Goal: Book appointment/travel/reservation

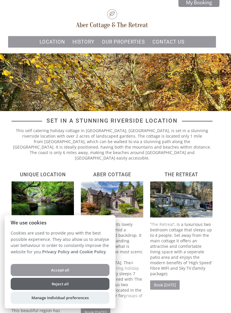
click at [68, 271] on button "Accept all" at bounding box center [60, 270] width 99 height 12
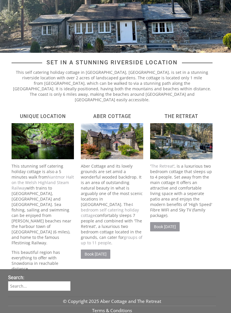
scroll to position [59, 0]
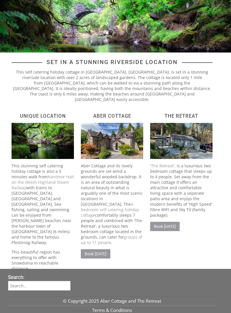
click at [163, 222] on link "Book [DATE]" at bounding box center [164, 226] width 29 height 9
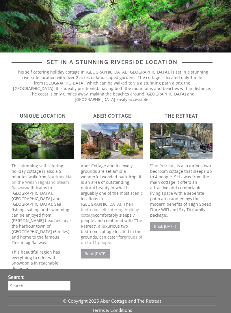
scroll to position [32, 0]
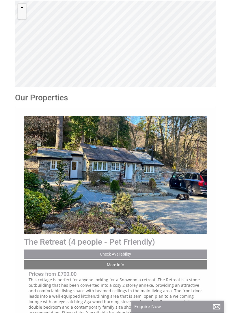
scroll to position [123, 0]
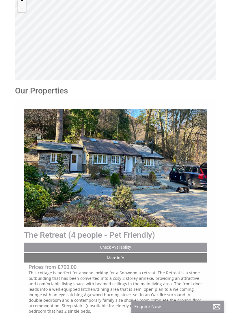
click at [120, 247] on link "Check Availability" at bounding box center [115, 247] width 183 height 9
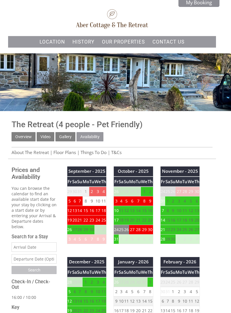
click at [100, 206] on td "17" at bounding box center [97, 211] width 7 height 10
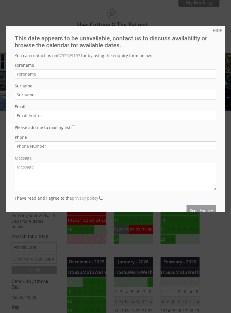
click at [221, 30] on link "HIDE" at bounding box center [217, 30] width 9 height 5
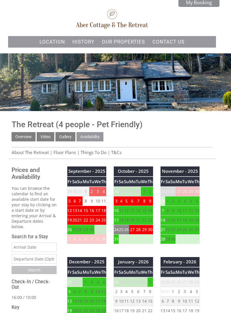
scroll to position [12, 0]
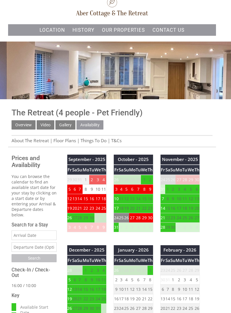
click at [103, 189] on td "11" at bounding box center [103, 190] width 5 height 10
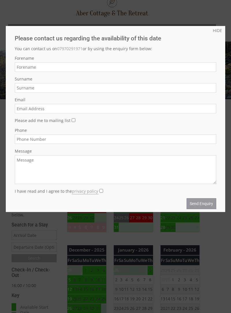
click at [216, 31] on link "HIDE" at bounding box center [217, 30] width 9 height 5
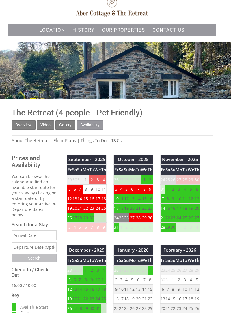
click at [31, 230] on input "Date" at bounding box center [34, 235] width 45 height 10
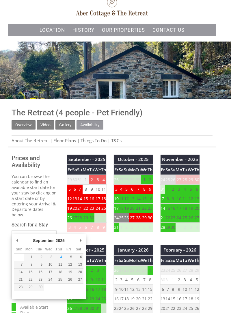
type input "10/09/2025"
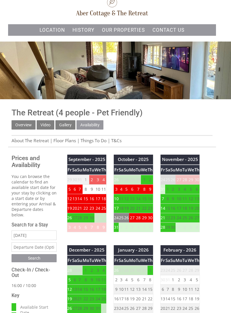
click at [42, 242] on input "text" at bounding box center [34, 247] width 45 height 10
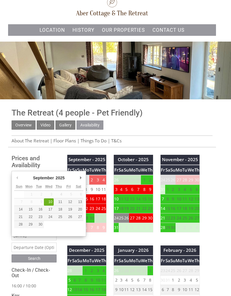
type input "11/09/2025"
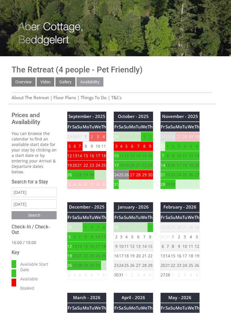
scroll to position [56, 0]
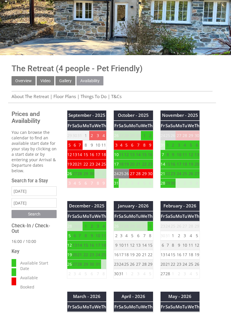
click at [36, 210] on input "Search" at bounding box center [34, 214] width 45 height 8
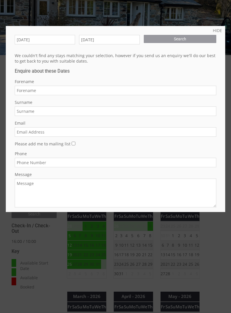
click at [219, 31] on link "HIDE" at bounding box center [217, 30] width 9 height 5
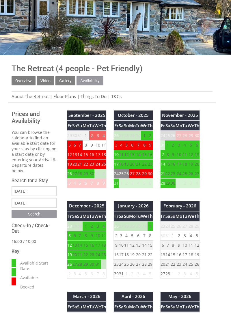
click at [65, 80] on link "Gallery" at bounding box center [65, 80] width 20 height 9
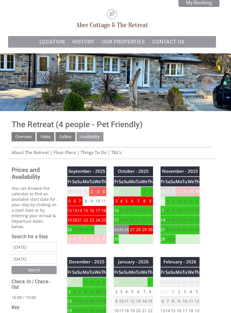
scroll to position [56, 0]
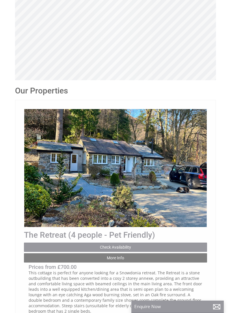
scroll to position [0, 5]
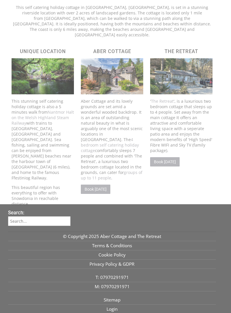
scroll to position [32, 0]
